Goal: Use online tool/utility: Utilize a website feature to perform a specific function

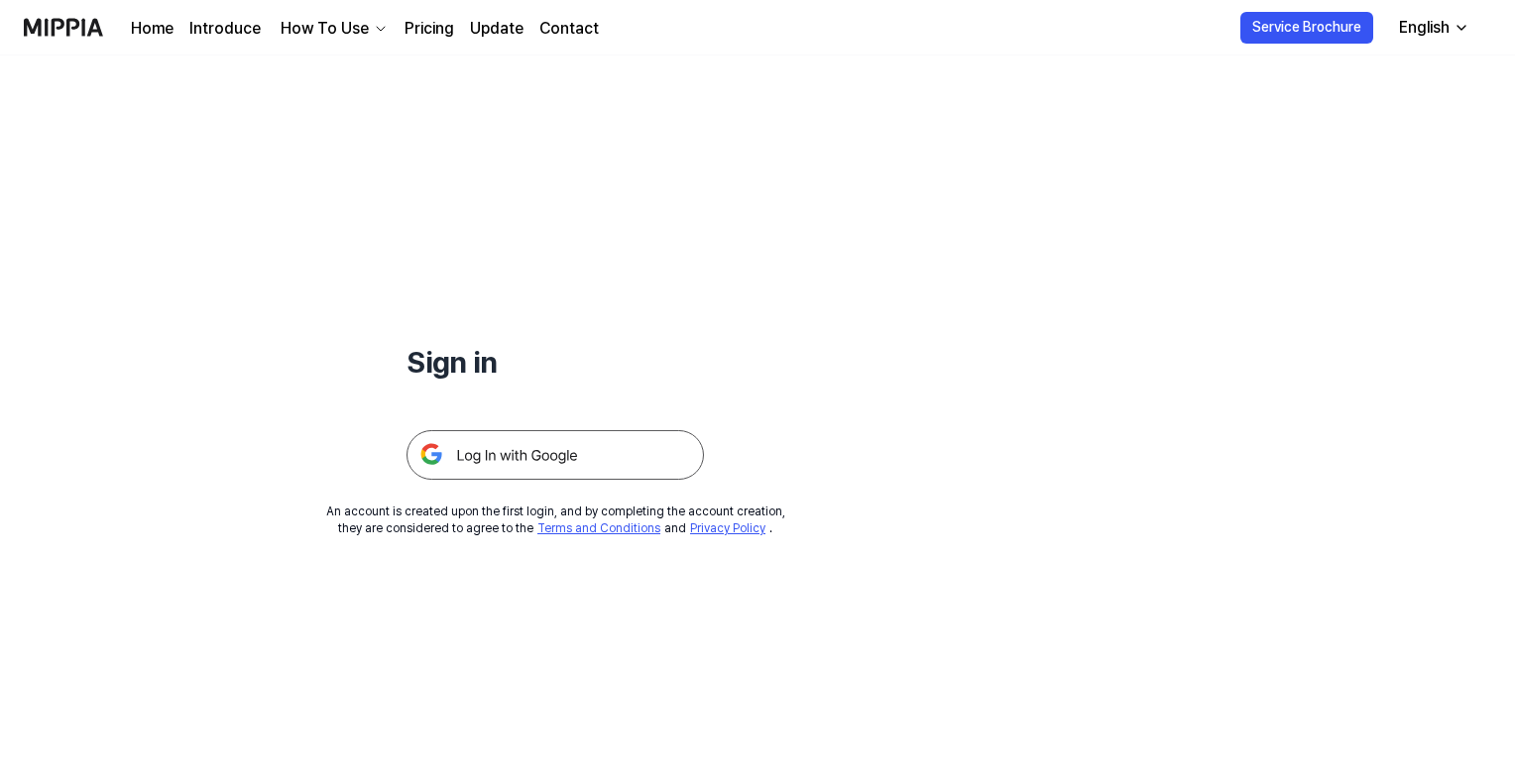
click at [571, 458] on img at bounding box center [554, 455] width 298 height 50
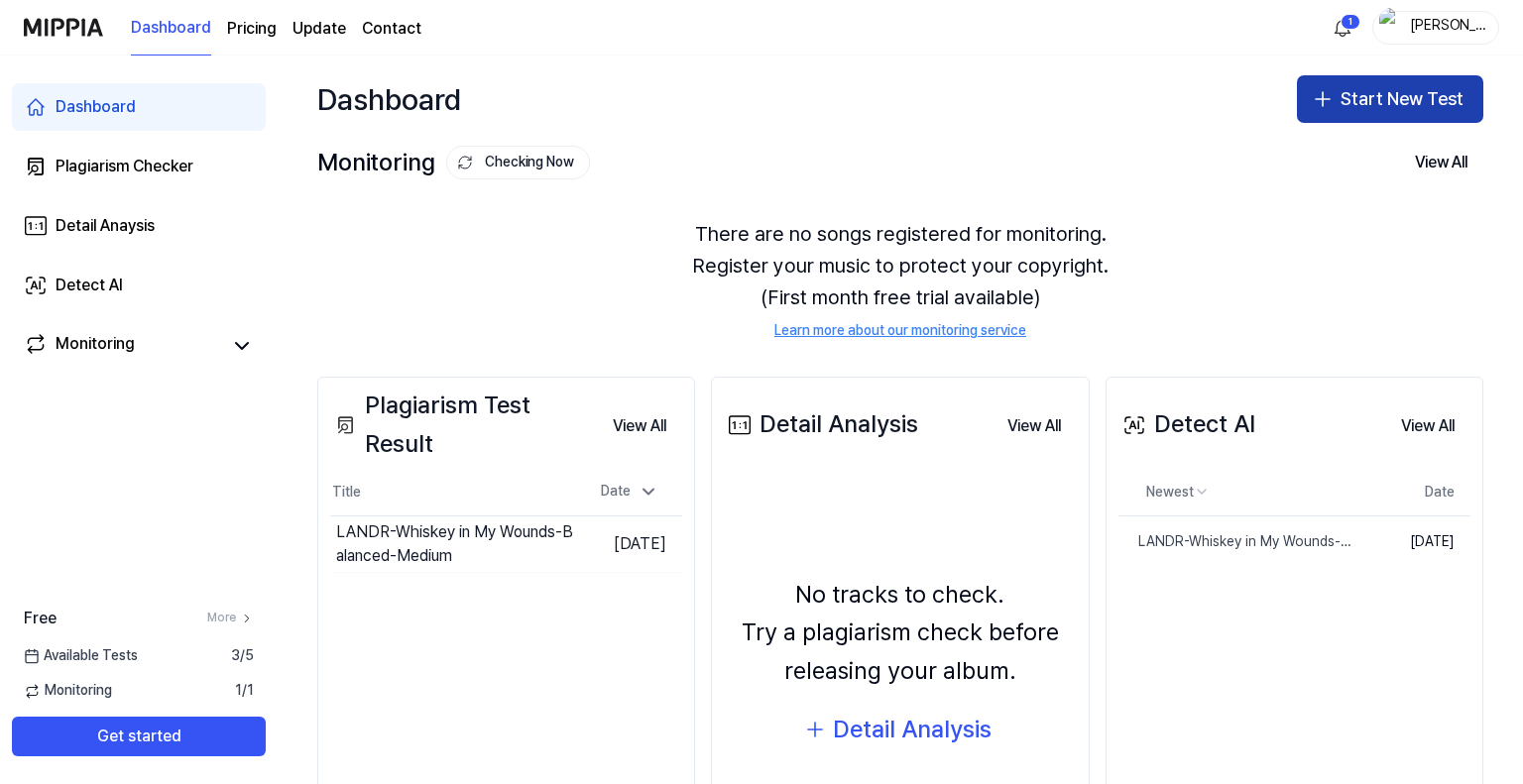
click at [1393, 100] on button "Start New Test" at bounding box center [1390, 99] width 186 height 48
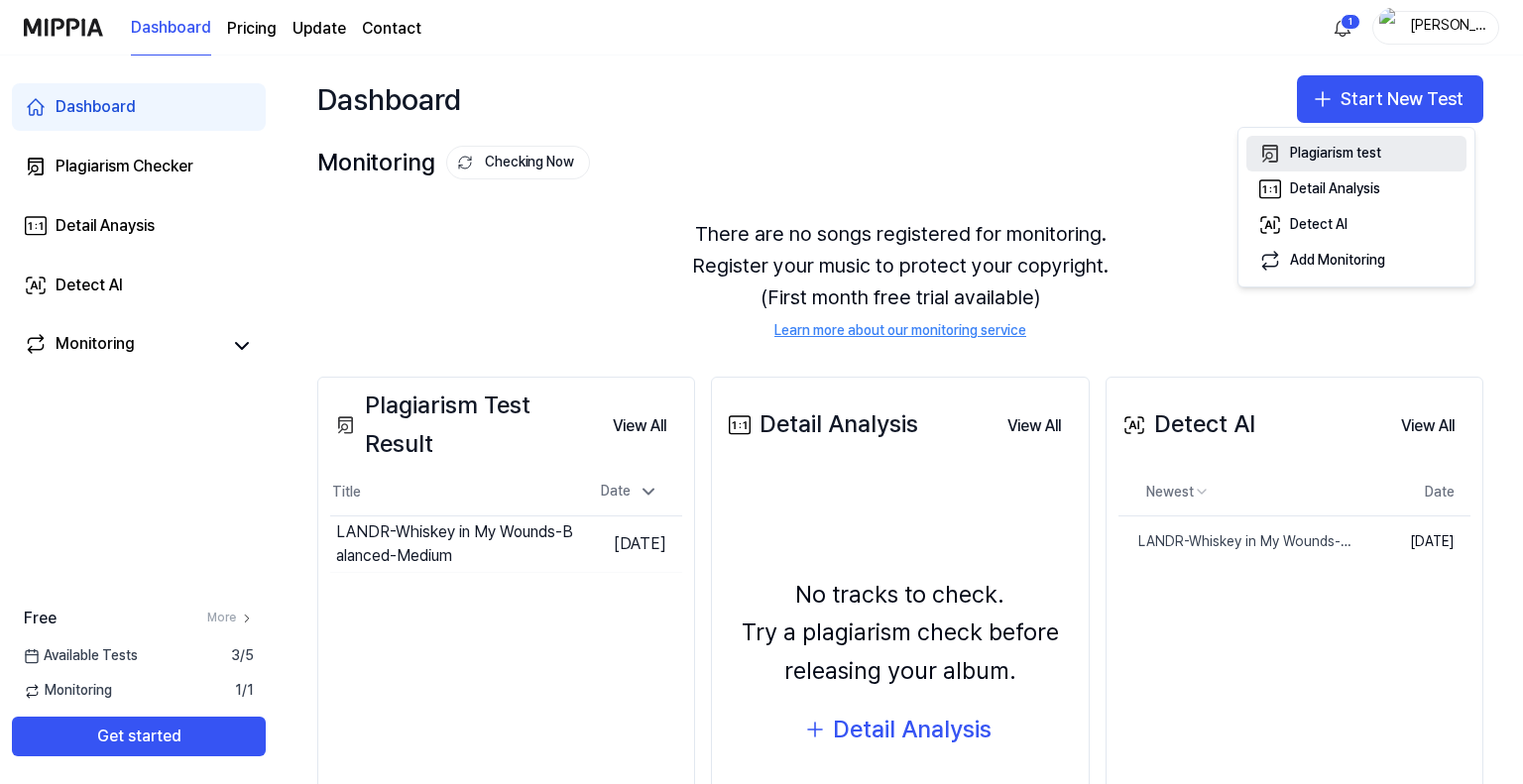
click at [1379, 148] on div "Plagiarism test" at bounding box center [1336, 153] width 92 height 20
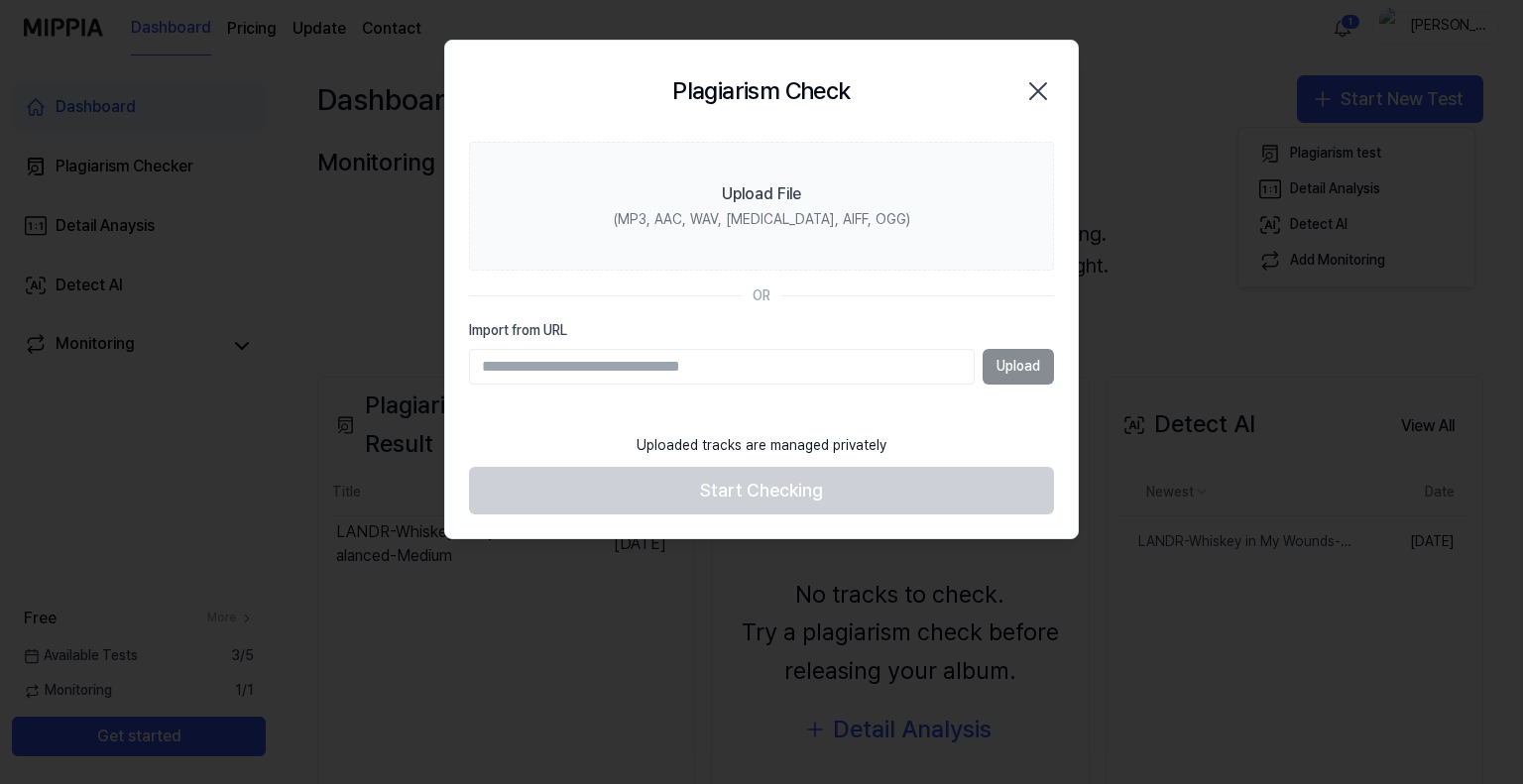
click at [512, 375] on input "Import from URL" at bounding box center [722, 367] width 506 height 36
paste input "**********"
type input "**********"
click at [1009, 361] on button "Upload" at bounding box center [1018, 367] width 72 height 36
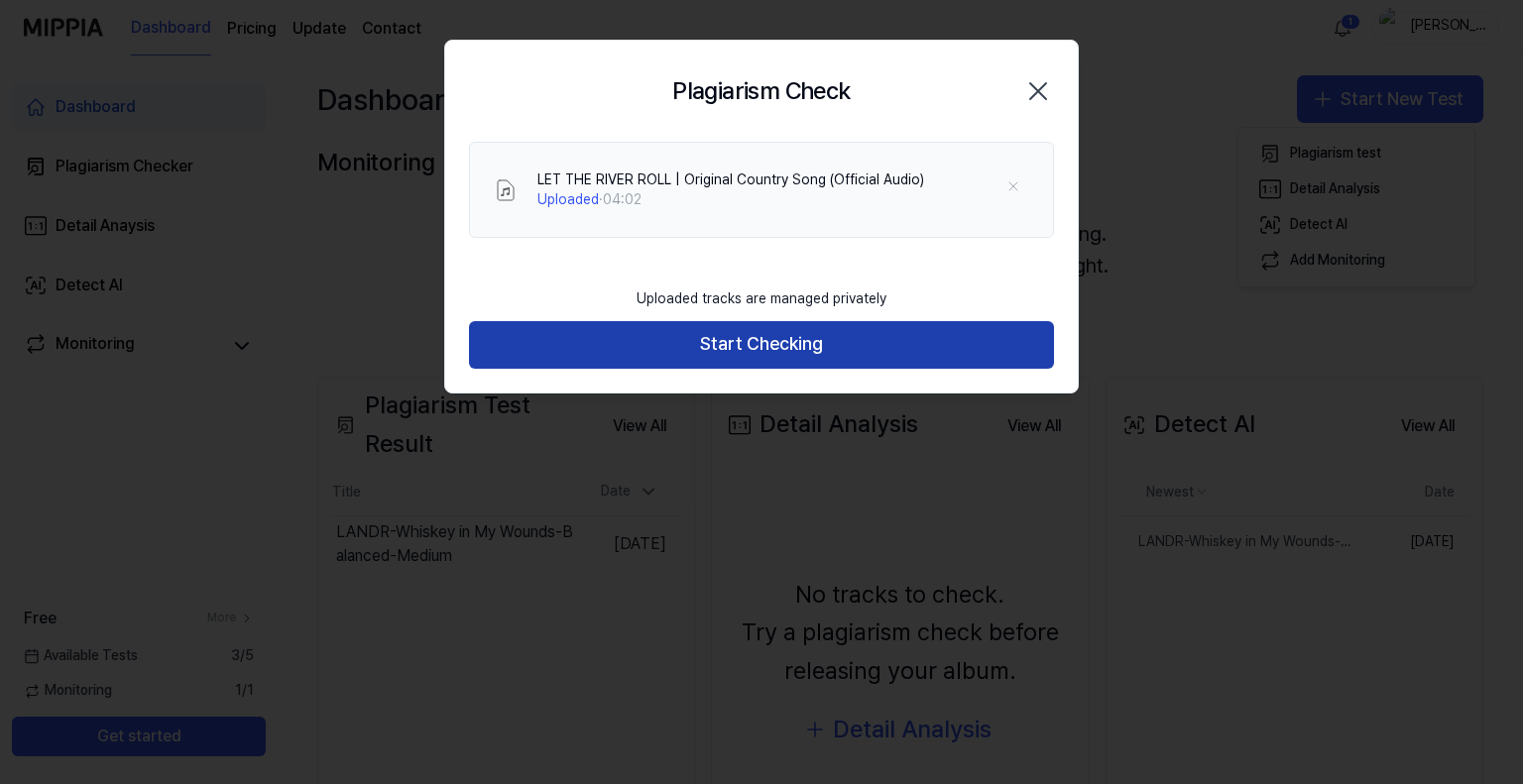
click at [729, 348] on button "Start Checking" at bounding box center [762, 345] width 585 height 48
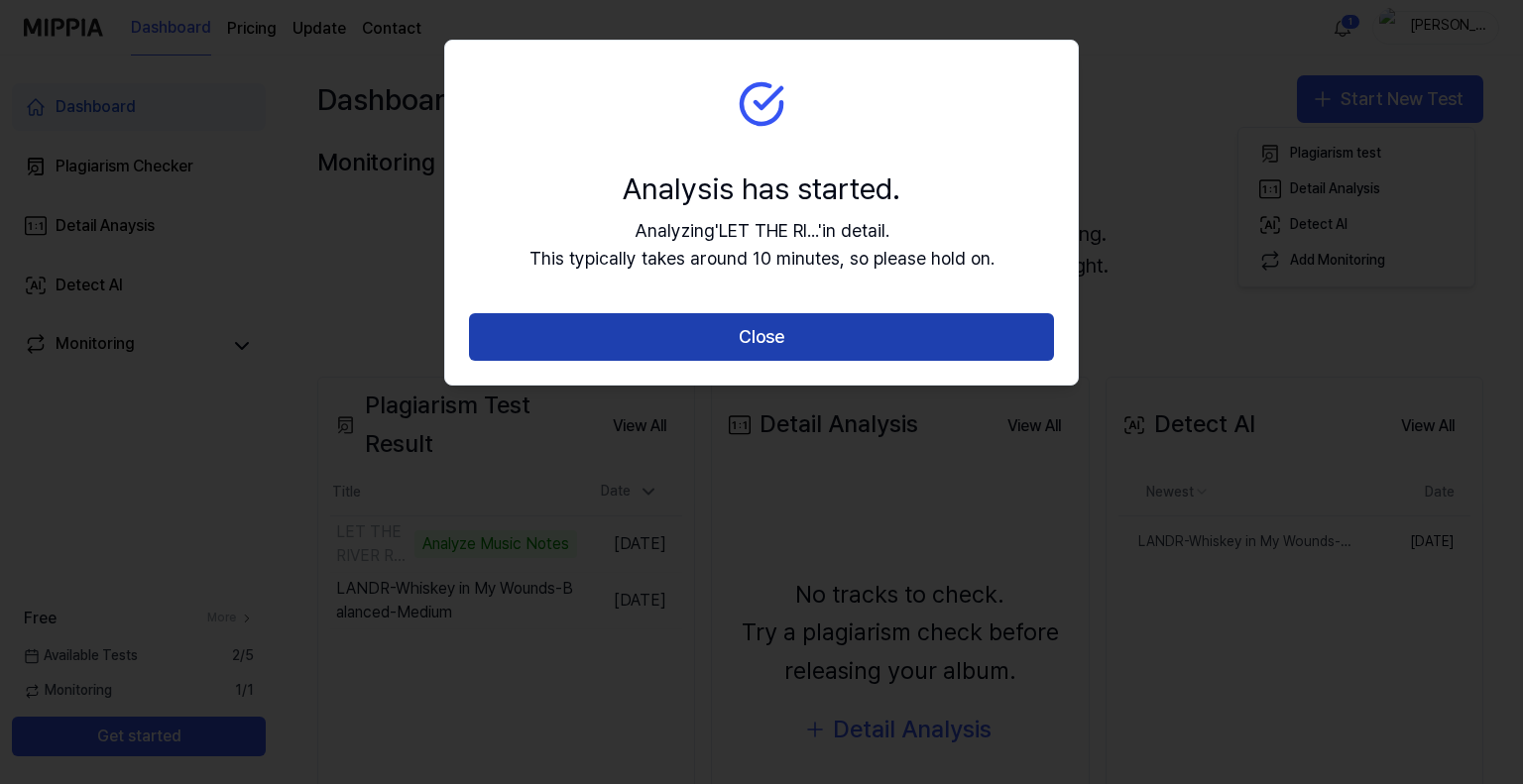
click at [735, 329] on button "Close" at bounding box center [762, 337] width 585 height 48
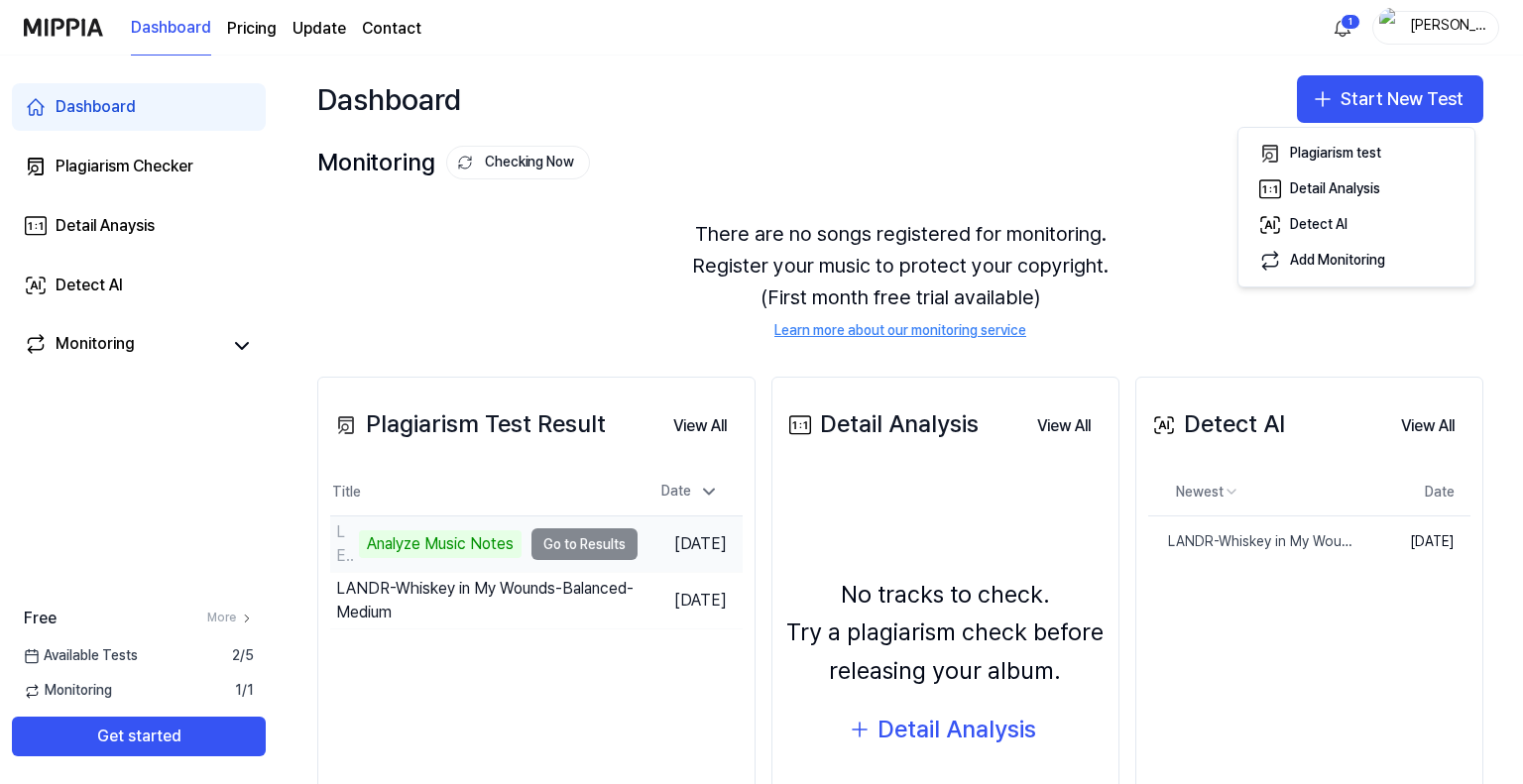
click at [579, 534] on td "LET THE RIVER ROLL ｜ Original Country Song (Offici Analyze Music Notes Go to Re…" at bounding box center [484, 544] width 308 height 56
click at [582, 541] on td "LET THE RIVER ROLL ｜ Original Country Song (Offici Analyze Music Notes Go to Re…" at bounding box center [484, 544] width 308 height 56
